Goal: Find specific page/section: Find specific page/section

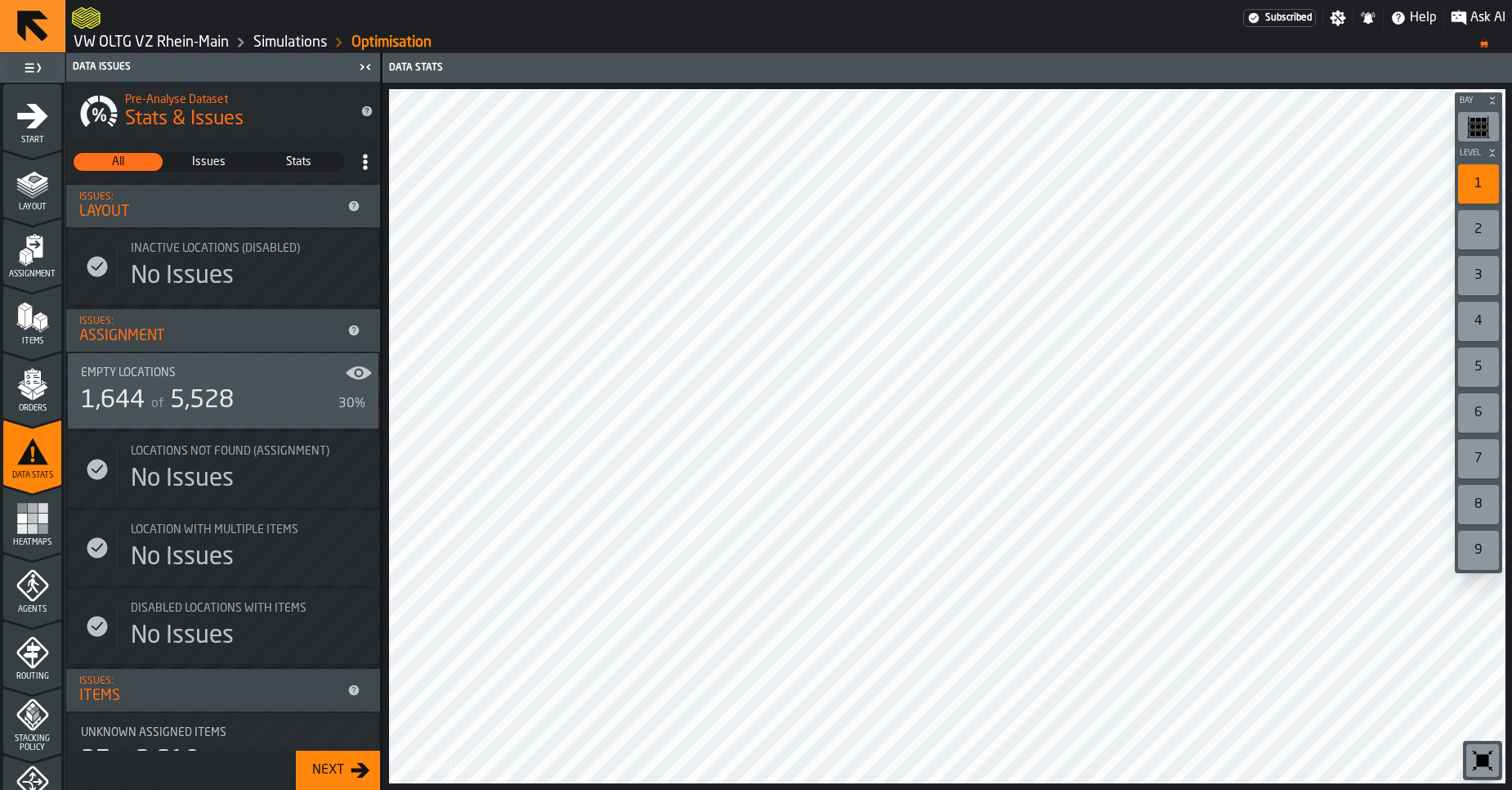
click at [163, 49] on link "VW OLTG VZ Rhein-Main" at bounding box center [150, 43] width 155 height 18
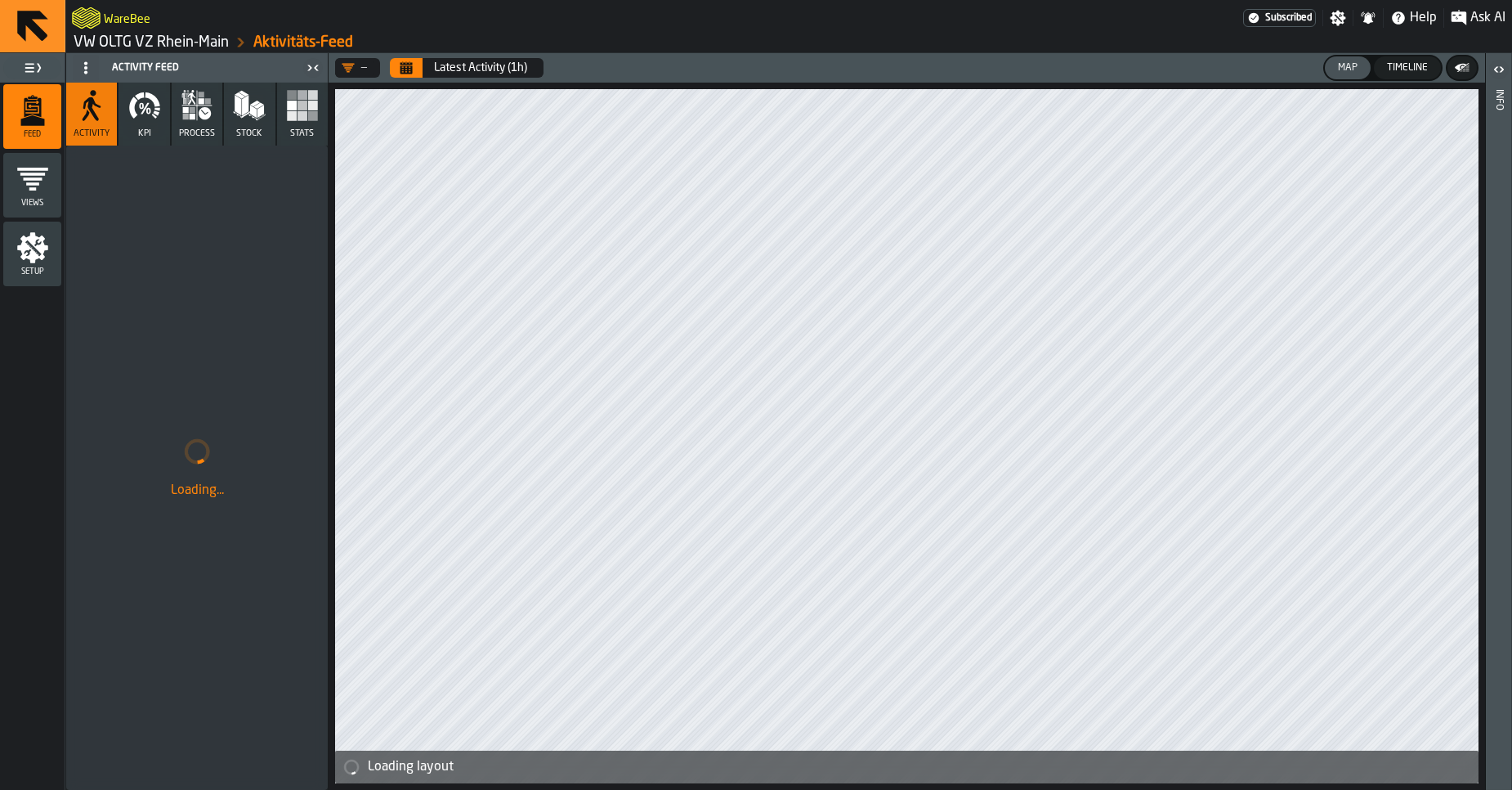
click at [180, 43] on link "VW OLTG VZ Rhein-Main" at bounding box center [150, 43] width 155 height 18
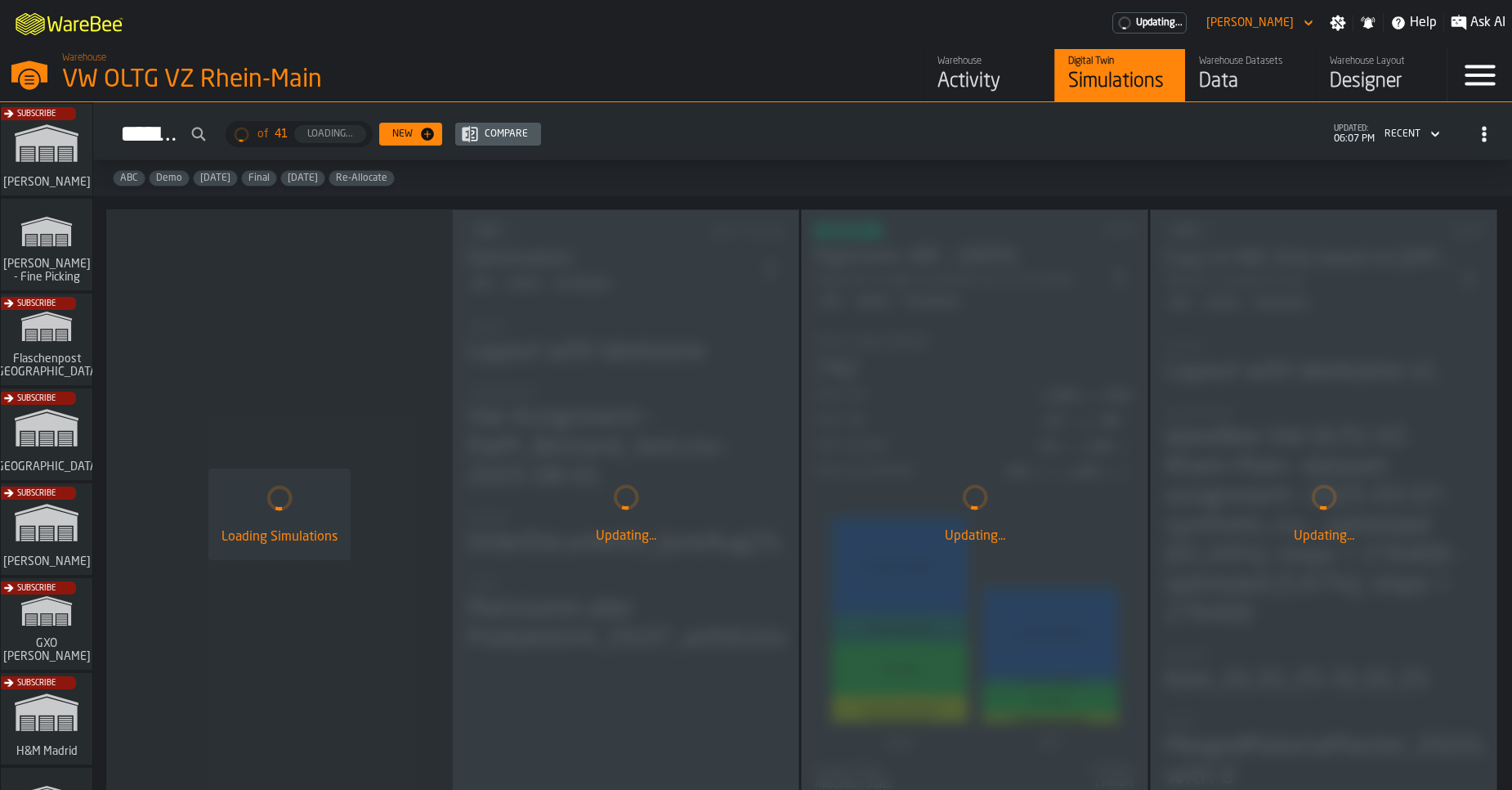
click at [1218, 95] on link "Warehouse Datasets Data" at bounding box center [1250, 75] width 130 height 53
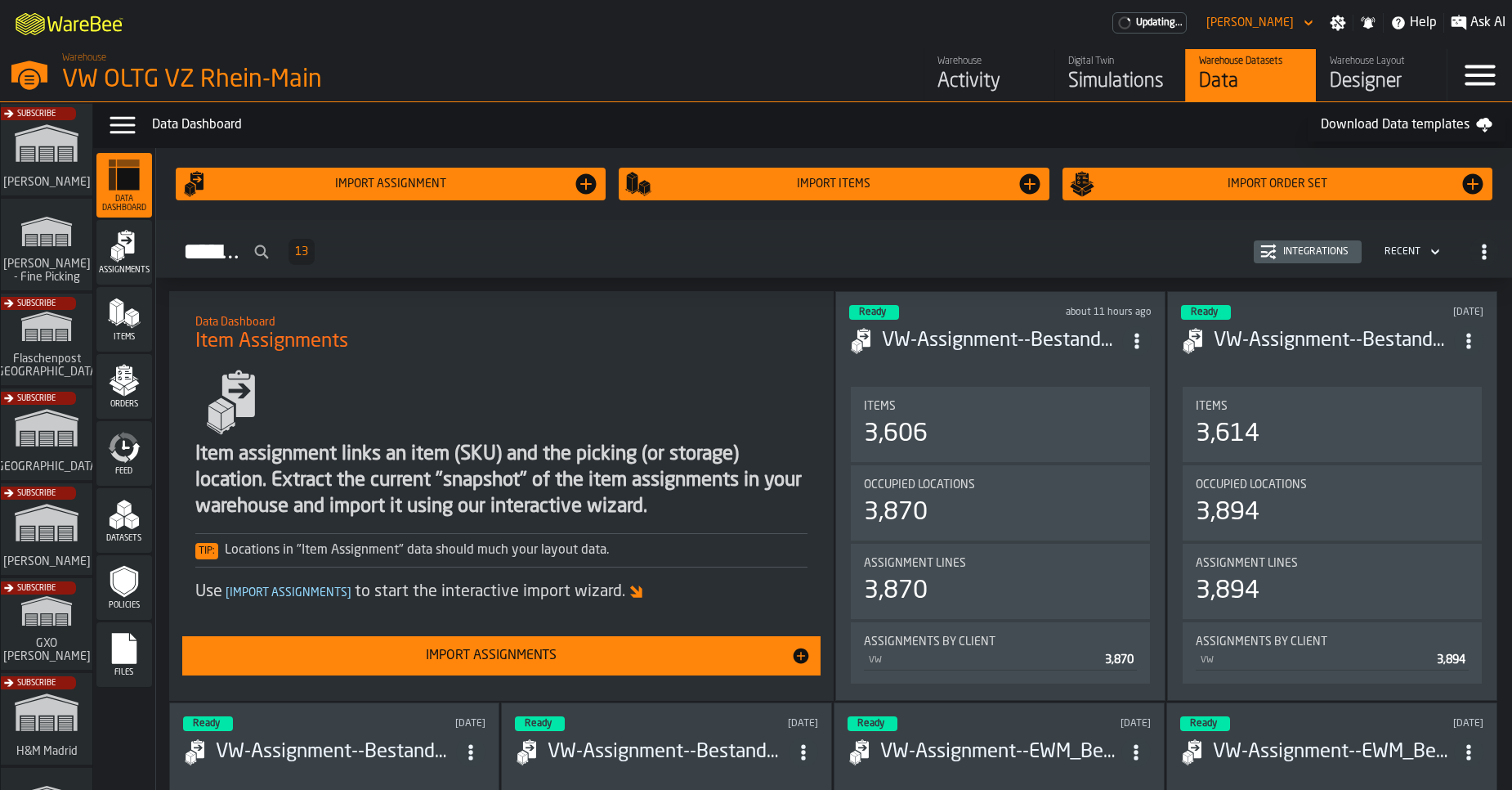
click at [123, 533] on div "Datasets" at bounding box center [123, 520] width 55 height 45
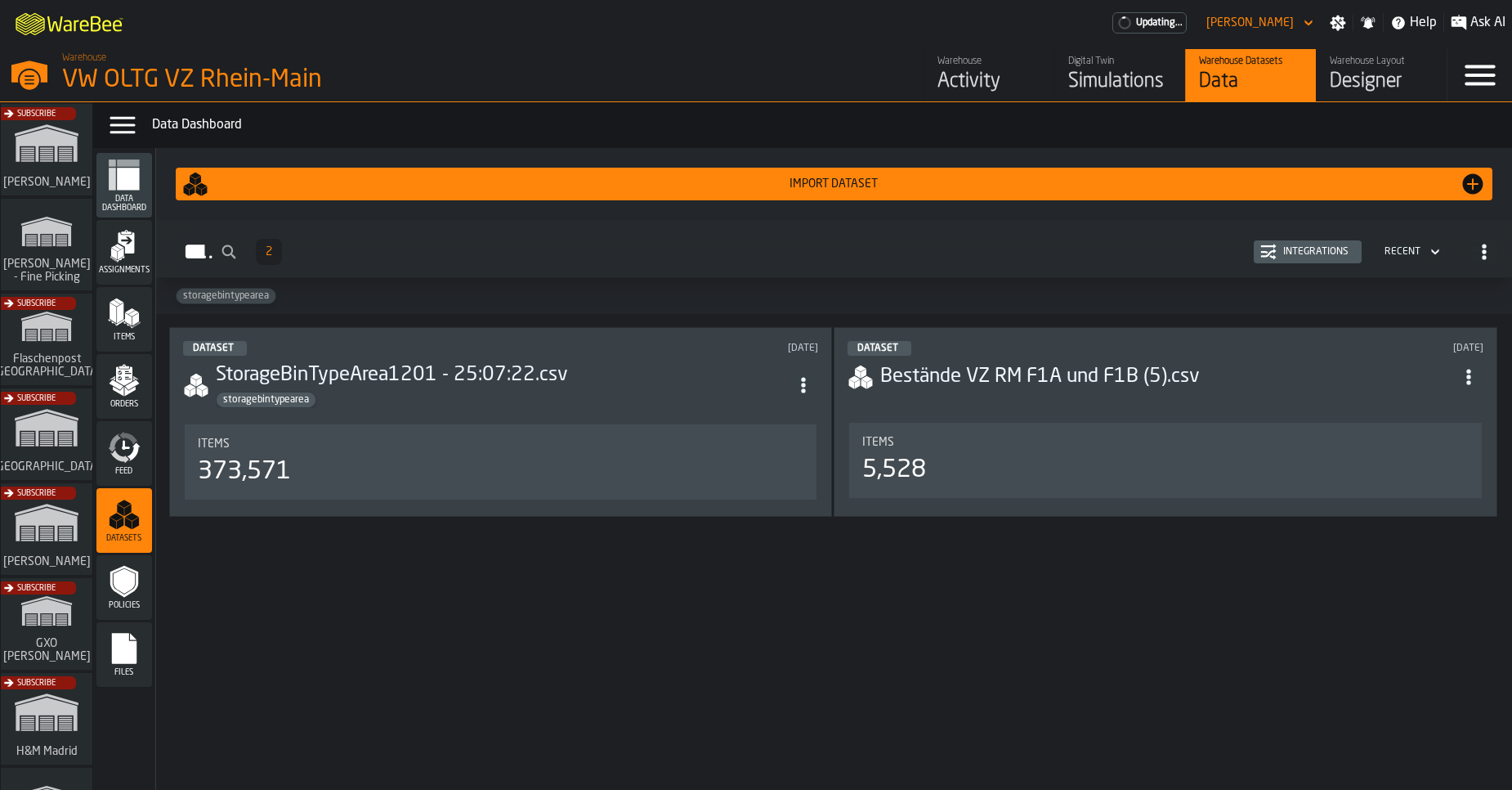
click at [607, 411] on div "Dataset [DATE] StorageBinTypeArea1201 - 25:07:22.csv storagebintypearea Items 3…" at bounding box center [501, 421] width 664 height 189
